Goal: Information Seeking & Learning: Learn about a topic

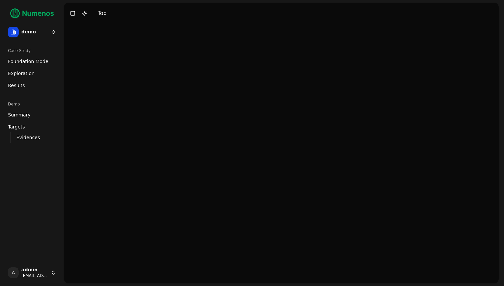
click at [36, 32] on html "demo Case Study Foundation Model Exploration Dosage Effect Results Demo Summary…" at bounding box center [252, 143] width 504 height 286
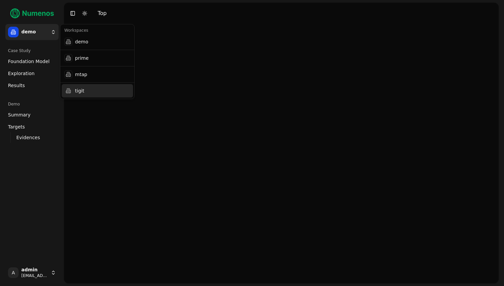
click at [82, 86] on div "tigit" at bounding box center [97, 90] width 71 height 13
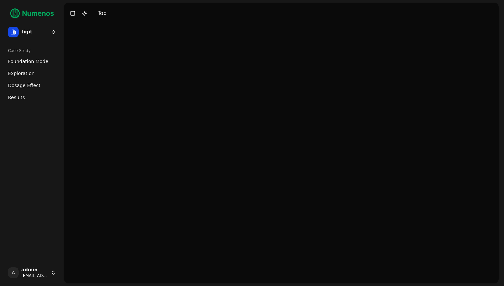
click at [26, 65] on link "Foundation Model" at bounding box center [31, 61] width 53 height 11
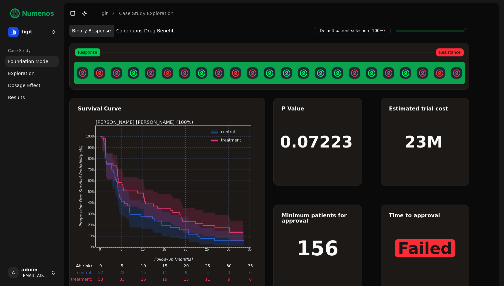
click at [27, 71] on span "Exploration" at bounding box center [21, 73] width 27 height 7
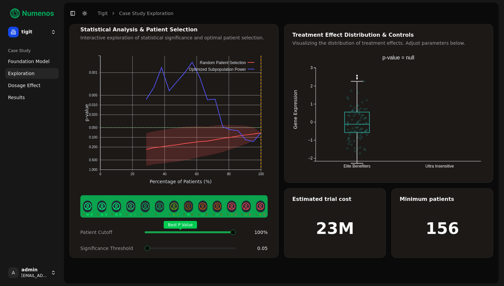
click at [28, 87] on span "Dosage Effect" at bounding box center [24, 85] width 32 height 7
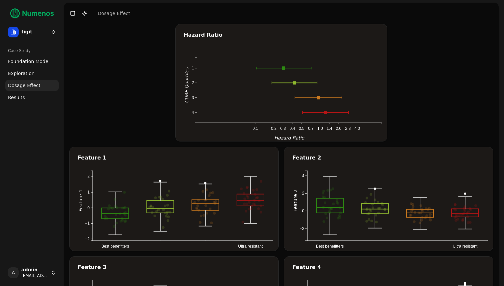
click at [22, 102] on link "Results" at bounding box center [31, 97] width 53 height 11
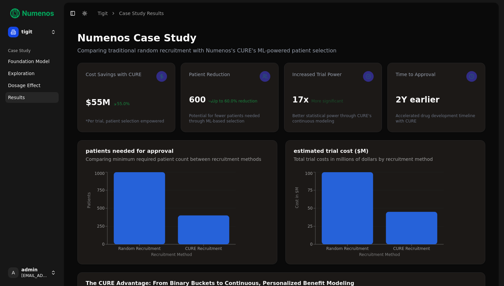
click at [31, 75] on span "Exploration" at bounding box center [21, 73] width 27 height 7
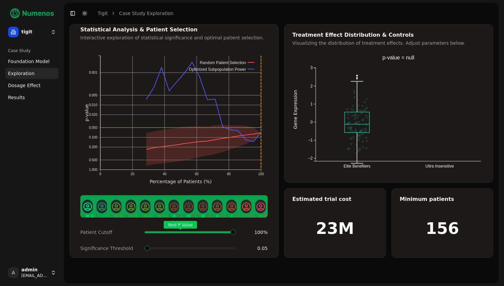
click at [35, 56] on div "Case Study" at bounding box center [31, 50] width 53 height 11
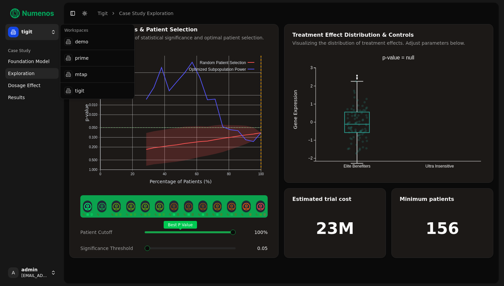
click at [40, 32] on html "tigit Case Study Foundation Model Exploration Dosage Effect Results A admin dem…" at bounding box center [252, 143] width 504 height 286
click at [99, 42] on div "demo" at bounding box center [97, 41] width 71 height 13
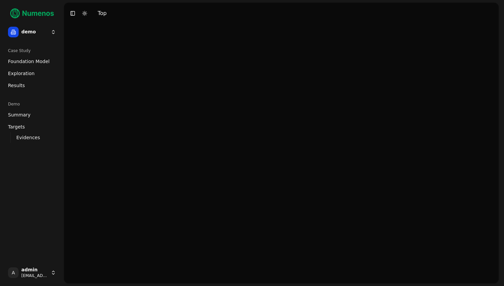
click at [21, 75] on span "Exploration" at bounding box center [21, 73] width 27 height 7
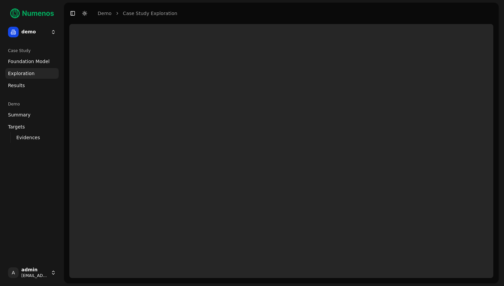
click at [32, 64] on span "Foundation Model" at bounding box center [29, 61] width 42 height 7
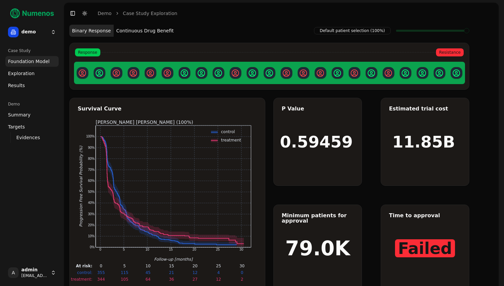
scroll to position [14, 0]
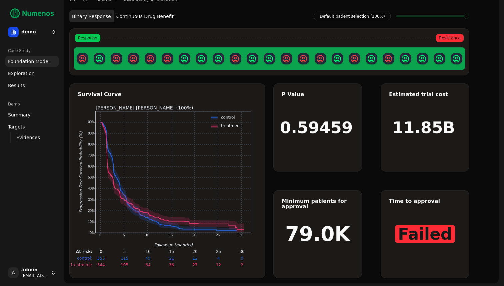
click at [158, 20] on button "Continuous Drug Benefit" at bounding box center [145, 16] width 63 height 12
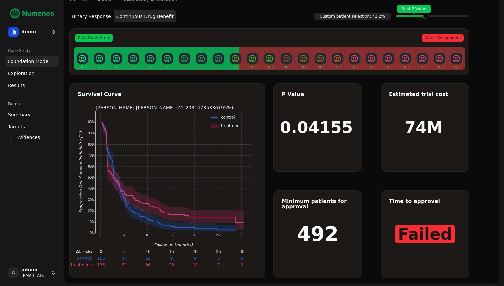
click at [422, 18] on span at bounding box center [421, 16] width 1 height 3
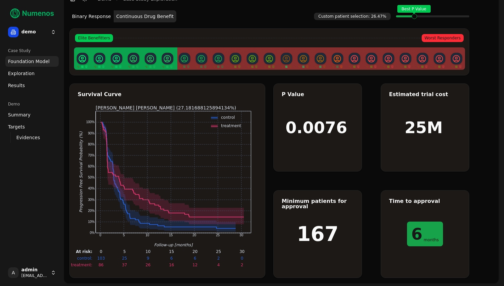
click at [426, 17] on span at bounding box center [426, 16] width 1 height 3
click at [34, 71] on link "Exploration" at bounding box center [31, 73] width 53 height 11
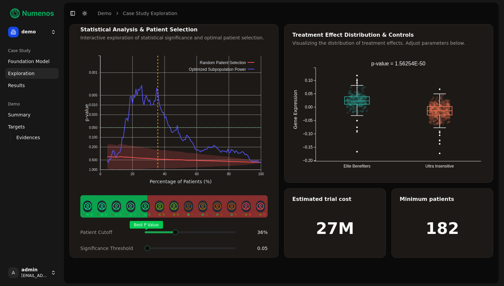
click at [233, 231] on span at bounding box center [233, 232] width 1 height 3
click at [172, 282] on div "Statistical Analysis & Patient Selection Interactive exploration of statistical…" at bounding box center [281, 153] width 435 height 259
click at [175, 233] on span at bounding box center [175, 232] width 1 height 3
click at [49, 32] on html "control Time: 8 months Survival: 8% 95% CI: [4%, 14%] At Risk: 13 25 demo Case …" at bounding box center [252, 143] width 504 height 286
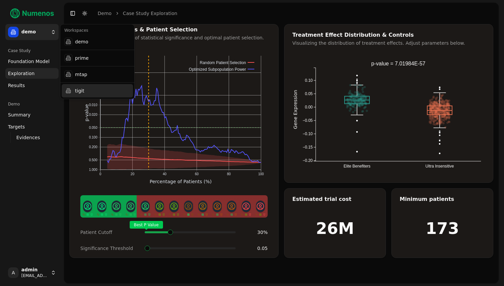
click at [83, 88] on div "tigit" at bounding box center [97, 90] width 71 height 13
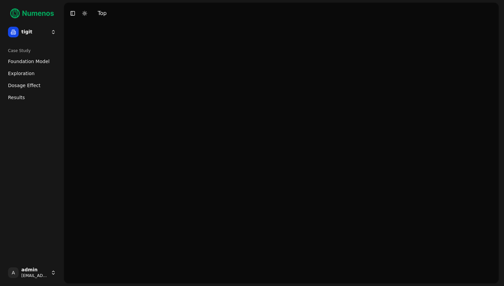
click at [44, 86] on link "Dosage Effect" at bounding box center [31, 85] width 53 height 11
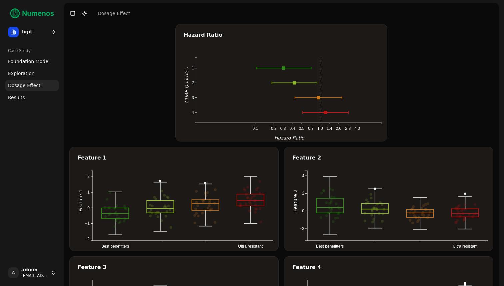
click at [20, 63] on span "Foundation Model" at bounding box center [29, 61] width 42 height 7
click at [41, 63] on span "Foundation Model" at bounding box center [29, 61] width 42 height 7
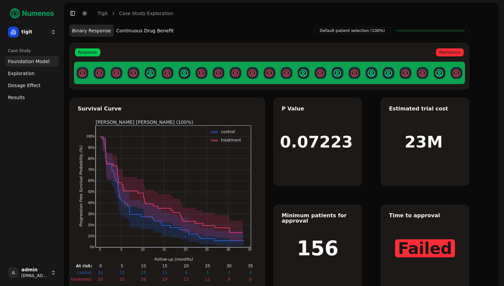
click at [137, 28] on button "Continuous Drug Benefit" at bounding box center [145, 31] width 63 height 12
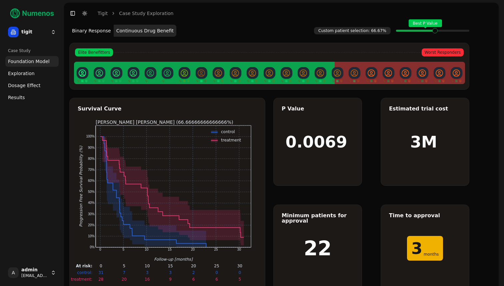
click at [437, 37] on div "Best P Value" at bounding box center [432, 30] width 73 height 13
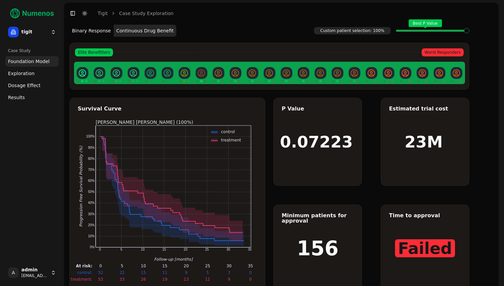
click at [438, 32] on span at bounding box center [435, 30] width 5 height 3
click at [32, 78] on link "Exploration" at bounding box center [31, 73] width 53 height 11
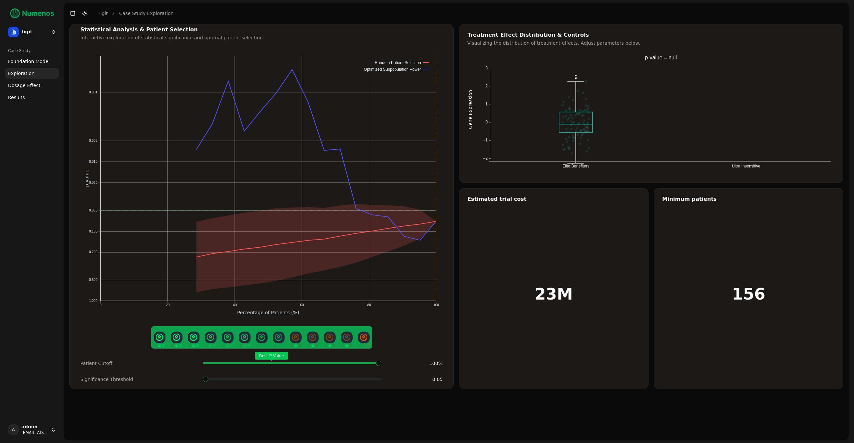
click at [381, 286] on span at bounding box center [375, 363] width 11 height 3
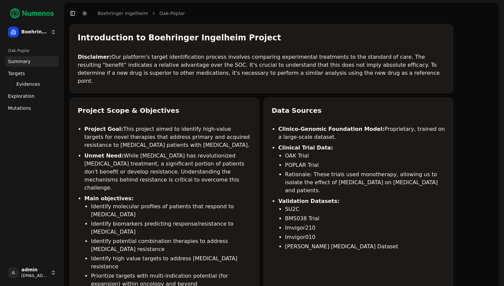
click at [23, 94] on span "Exploration" at bounding box center [21, 96] width 27 height 7
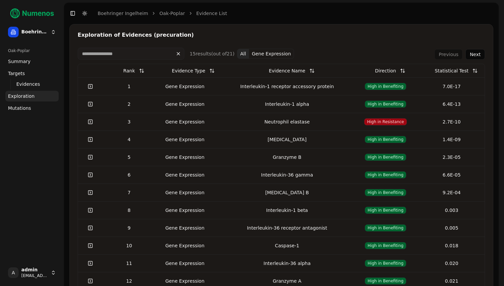
click at [181, 91] on td "Gene Expression" at bounding box center [189, 86] width 66 height 18
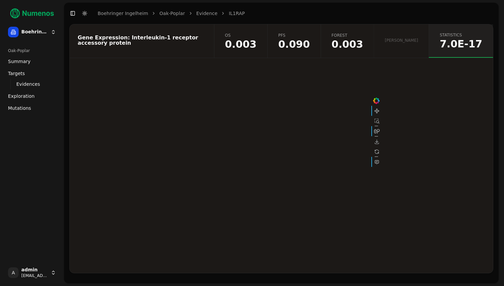
click at [364, 34] on span "forest" at bounding box center [348, 35] width 32 height 5
click at [310, 44] on span "0.090" at bounding box center [294, 44] width 32 height 10
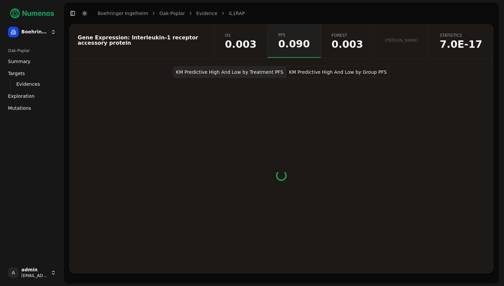
click at [257, 45] on span "0.003" at bounding box center [241, 44] width 32 height 10
click at [24, 58] on span "Summary" at bounding box center [19, 61] width 23 height 7
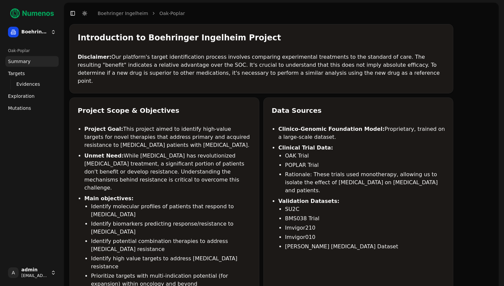
click at [25, 84] on span "Evidences" at bounding box center [28, 84] width 24 height 7
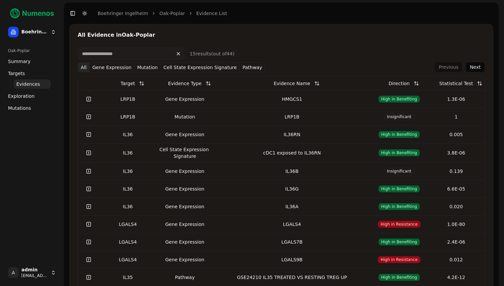
click at [23, 76] on span "Targets" at bounding box center [16, 73] width 17 height 7
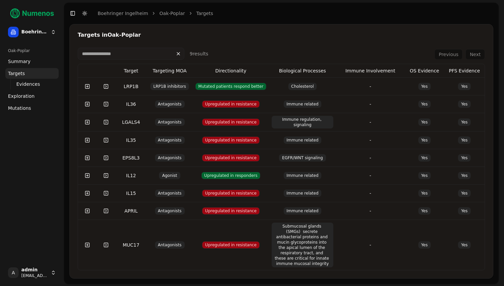
click at [114, 90] on td at bounding box center [106, 86] width 19 height 18
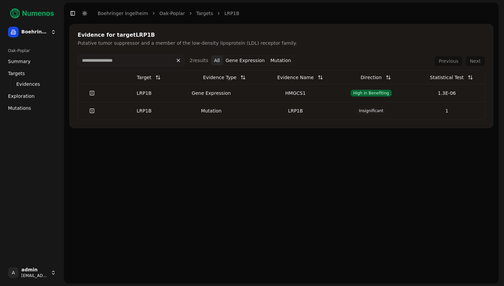
click at [172, 93] on div "LRP1B" at bounding box center [144, 93] width 70 height 7
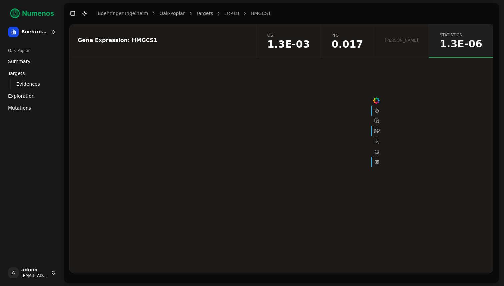
click at [310, 42] on span "1.3E-03" at bounding box center [288, 44] width 43 height 10
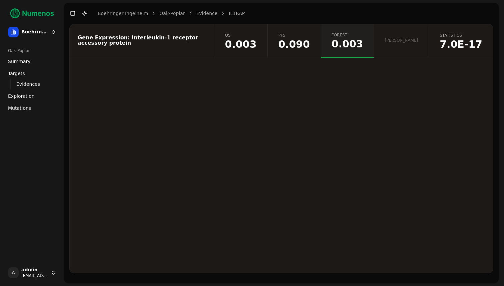
click at [310, 48] on span "0.090" at bounding box center [294, 44] width 32 height 10
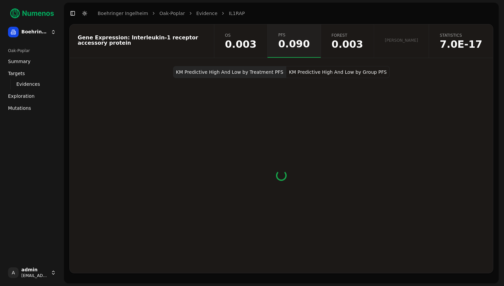
click at [257, 40] on span "0.003" at bounding box center [241, 44] width 32 height 10
click at [293, 72] on button "KM Predictive High And Low by Treatment OS" at bounding box center [332, 72] width 111 height 12
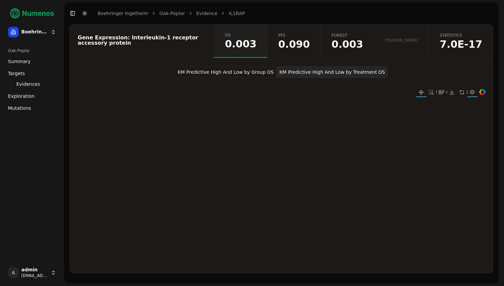
click at [259, 72] on button "KM Predictive High And Low by Group OS" at bounding box center [226, 72] width 102 height 12
click at [16, 108] on span "Mutations" at bounding box center [19, 108] width 23 height 7
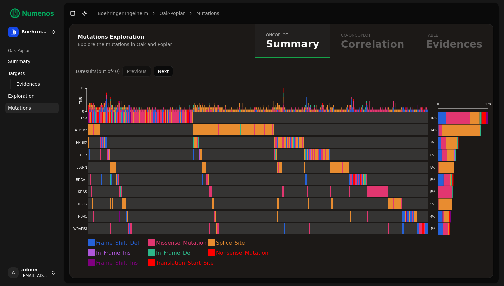
click at [165, 72] on button "Next" at bounding box center [164, 71] width 20 height 11
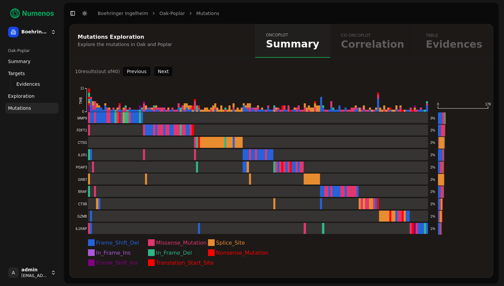
click at [140, 70] on button "Previous" at bounding box center [136, 71] width 28 height 11
